Goal: Task Accomplishment & Management: Manage account settings

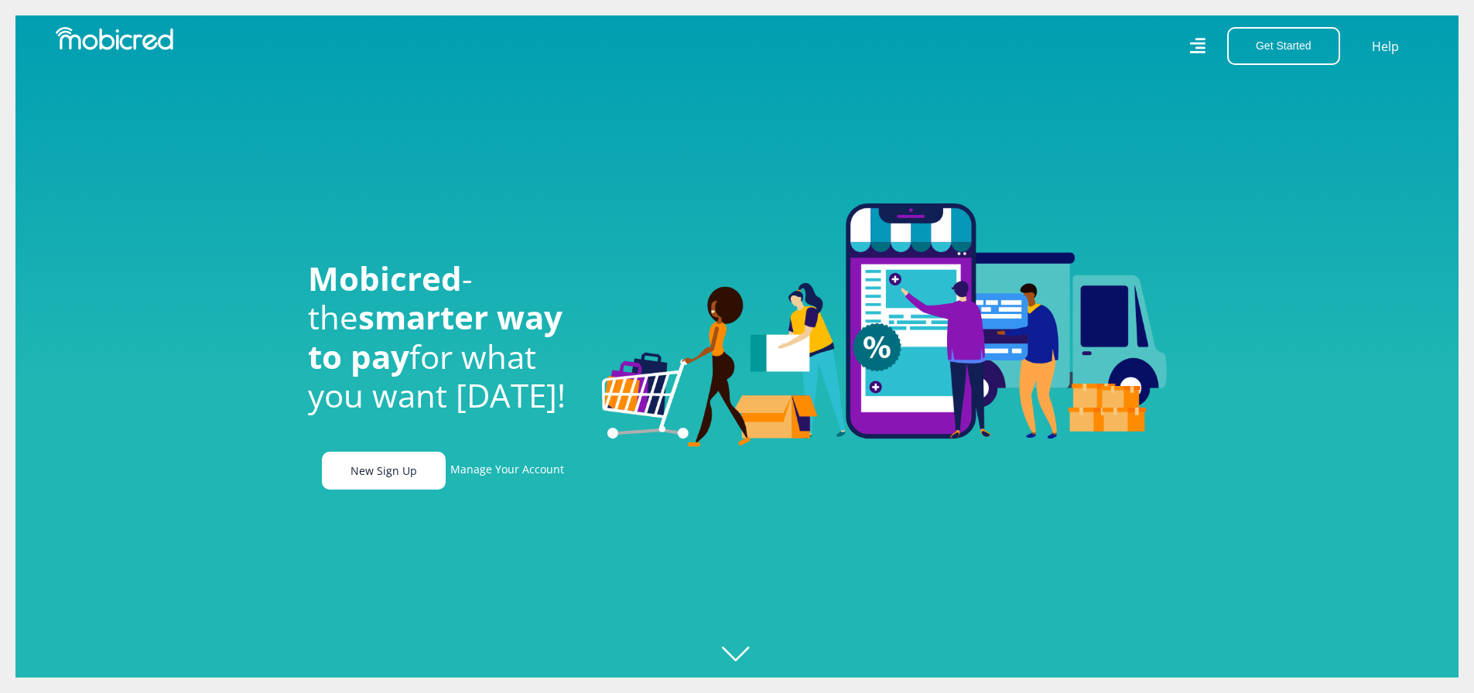
scroll to position [0, 3528]
click at [498, 475] on link "Manage Your Account" at bounding box center [507, 471] width 114 height 38
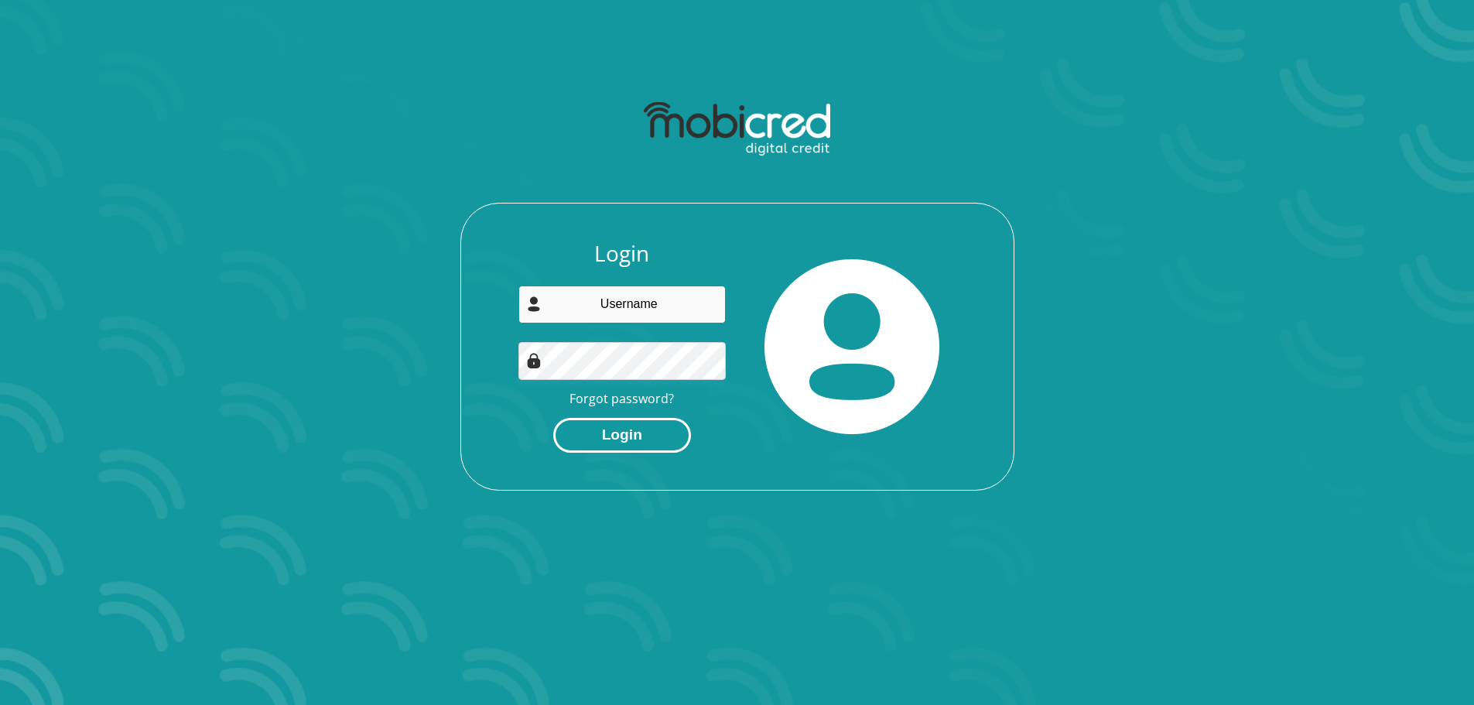
type input "baloyiantonia@yahoo.com"
click at [628, 424] on button "Login" at bounding box center [622, 435] width 138 height 35
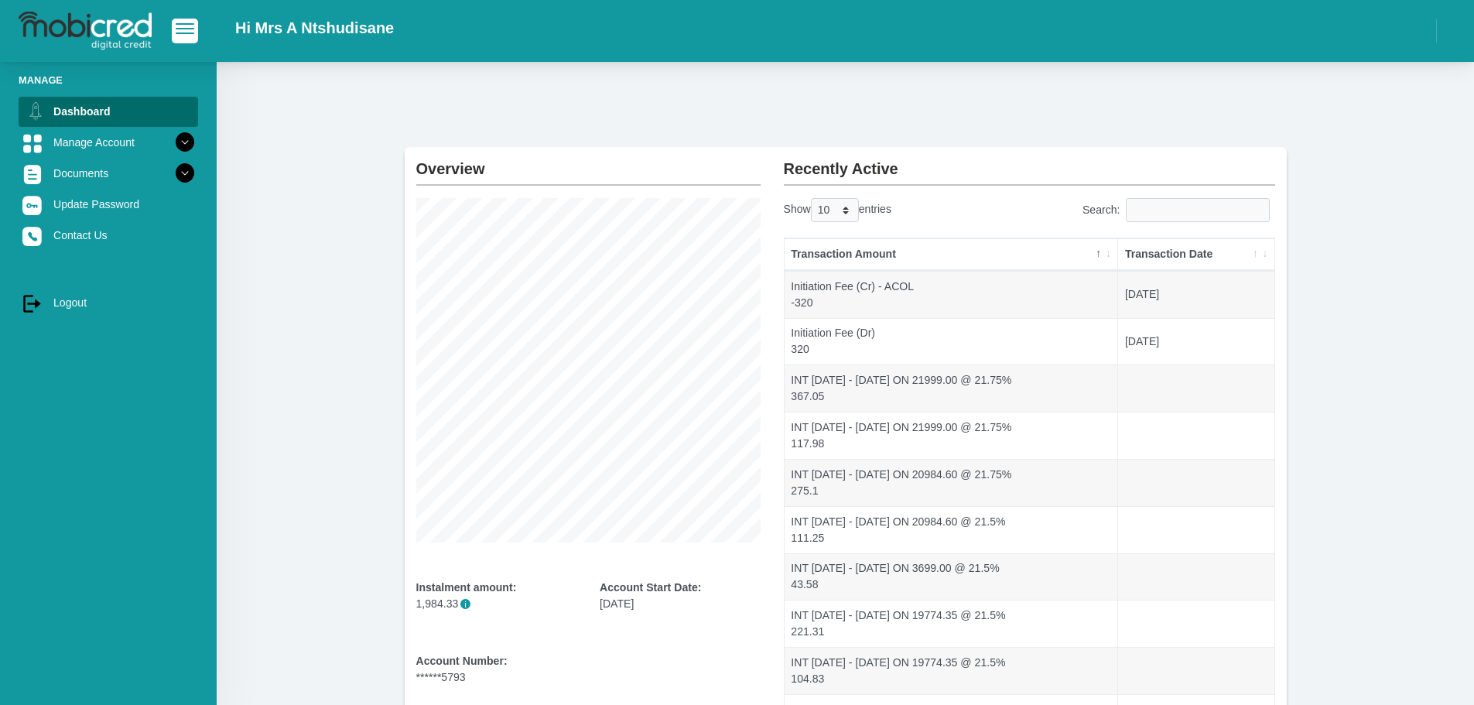
click at [1099, 255] on th "Transaction Amount" at bounding box center [952, 254] width 334 height 32
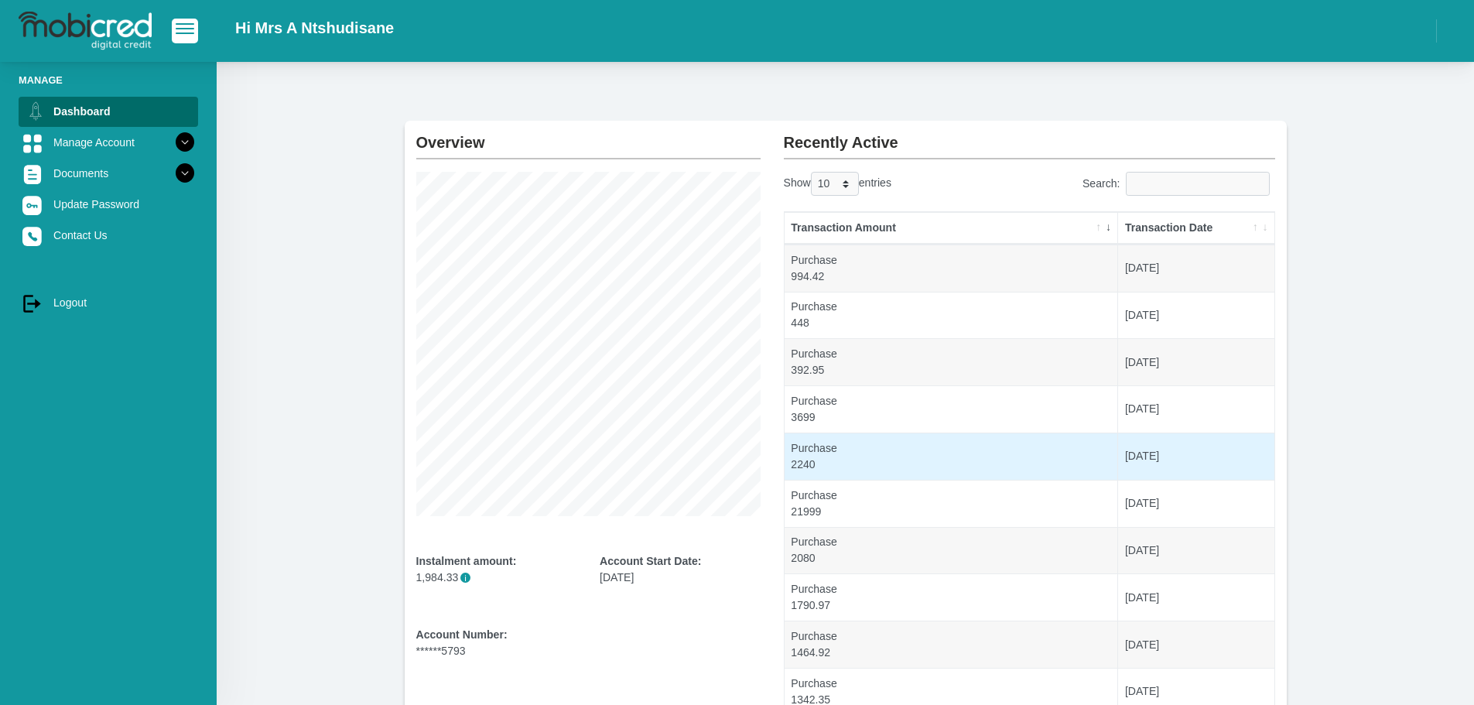
scroll to position [13, 0]
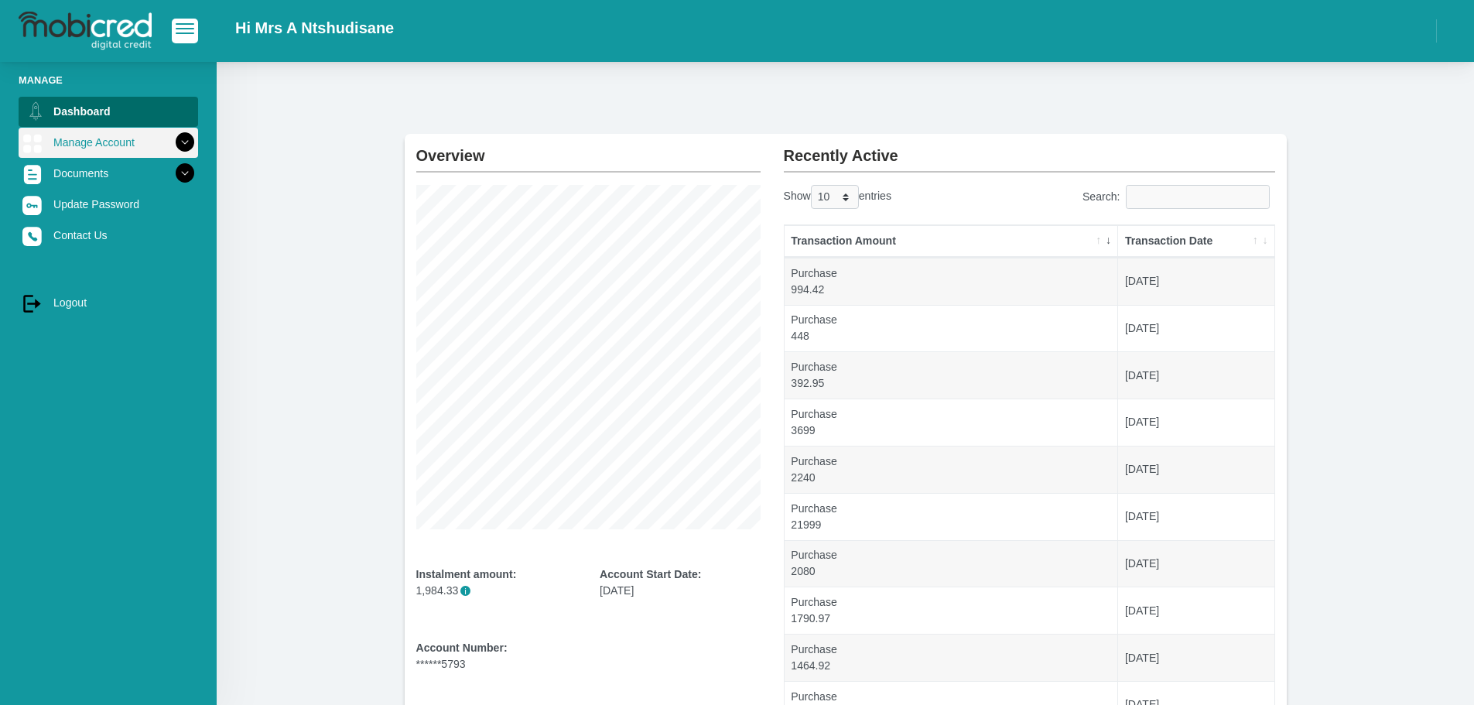
click at [174, 149] on icon at bounding box center [185, 142] width 26 height 26
